Goal: Information Seeking & Learning: Learn about a topic

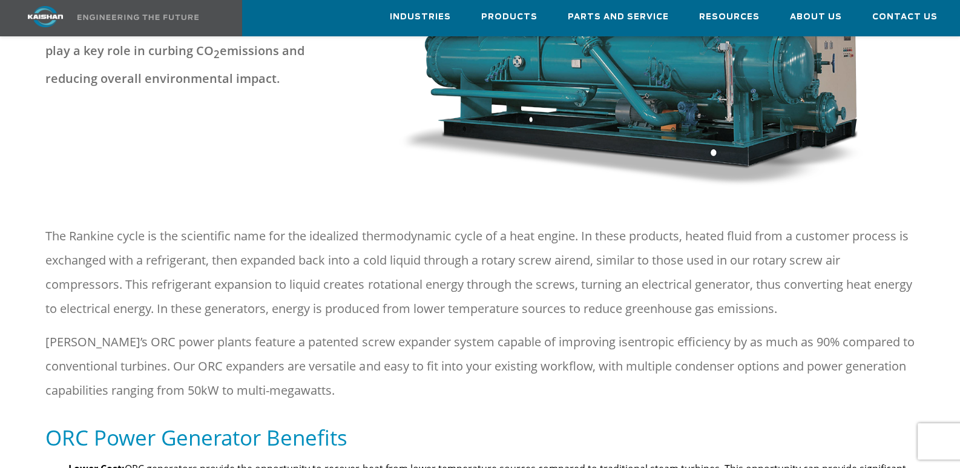
scroll to position [363, 0]
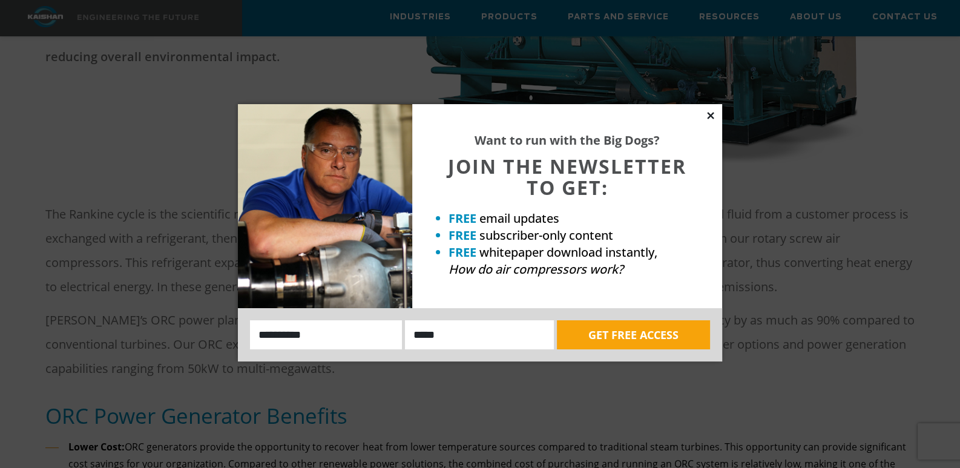
click at [708, 118] on icon at bounding box center [710, 115] width 7 height 7
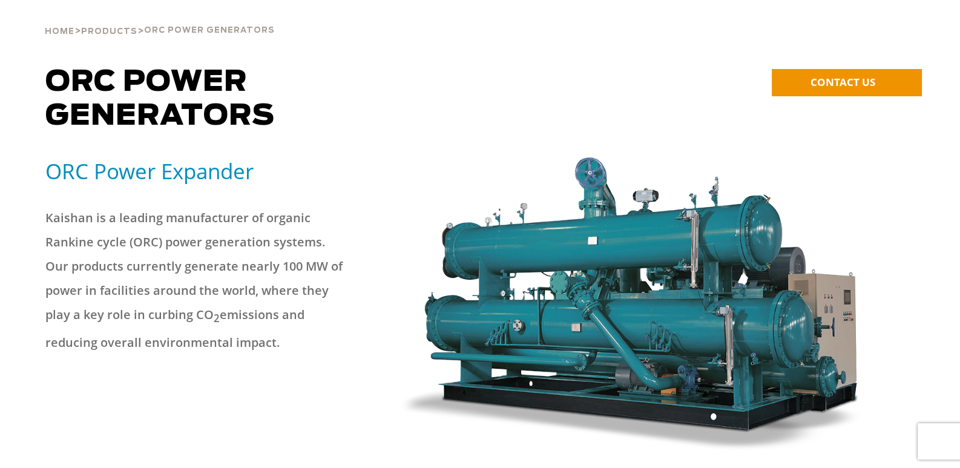
scroll to position [0, 0]
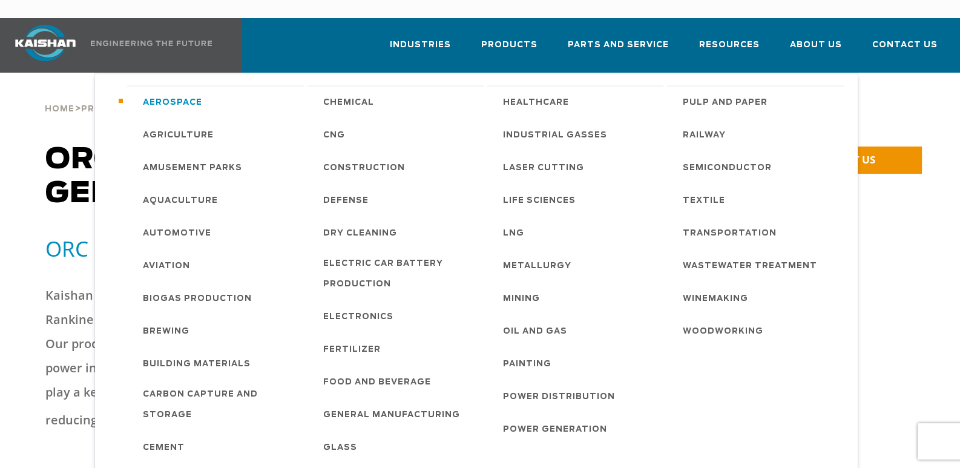
click at [175, 93] on span "Aerospace" at bounding box center [172, 103] width 59 height 21
click at [361, 405] on span "General Manufacturing" at bounding box center [391, 415] width 137 height 21
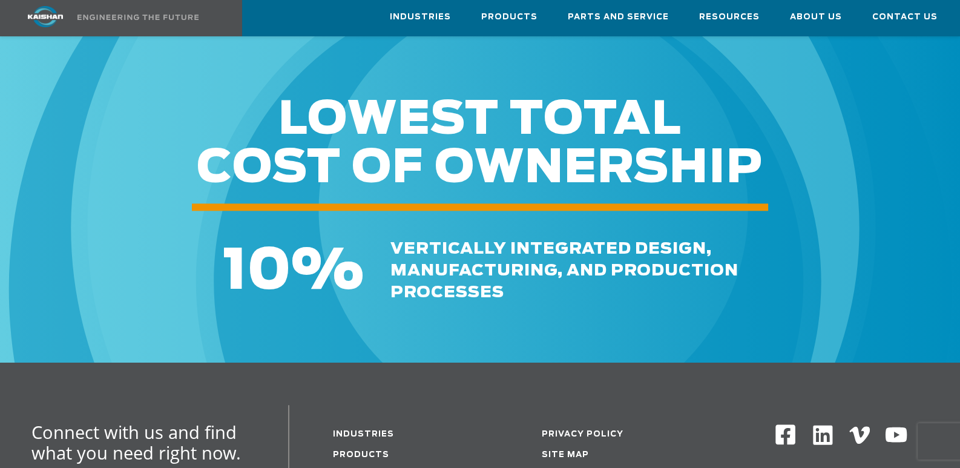
scroll to position [1695, 0]
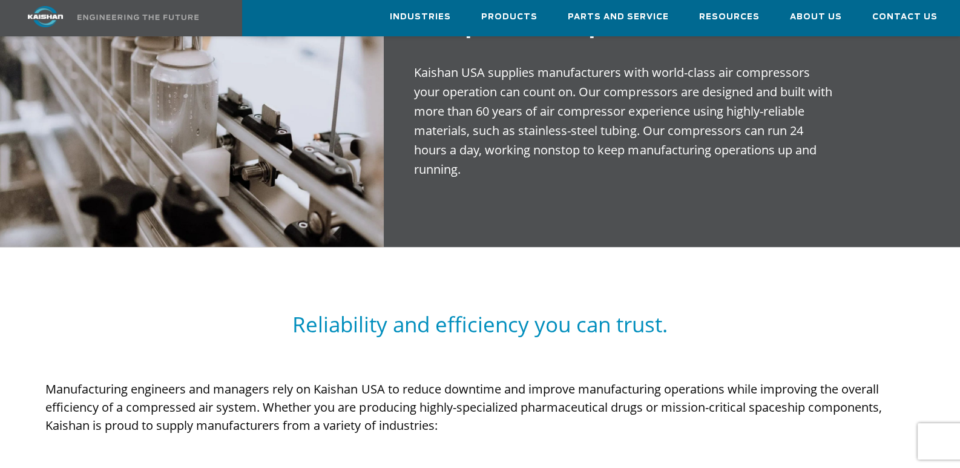
scroll to position [847, 0]
